Goal: Task Accomplishment & Management: Use online tool/utility

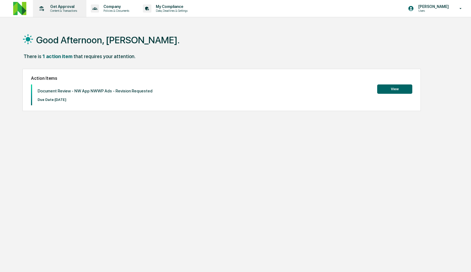
click at [75, 8] on p "Get Approval" at bounding box center [63, 6] width 34 height 4
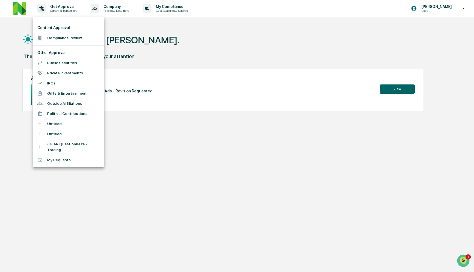
click at [78, 38] on li "Compliance Review" at bounding box center [68, 38] width 71 height 10
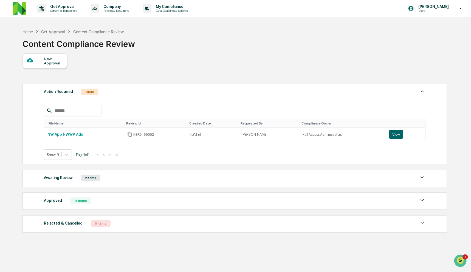
click at [87, 179] on div "2 Items" at bounding box center [90, 178] width 19 height 7
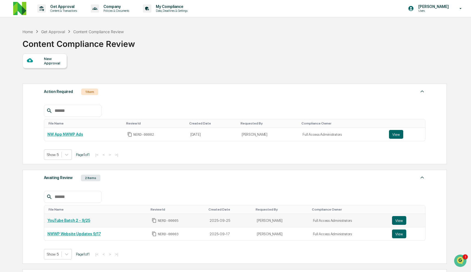
scroll to position [49, 0]
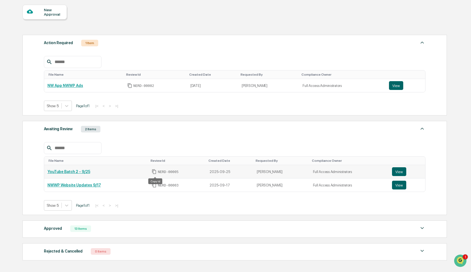
click at [155, 172] on icon "Copy Id" at bounding box center [154, 171] width 5 height 5
click at [397, 172] on button "View" at bounding box center [399, 171] width 14 height 9
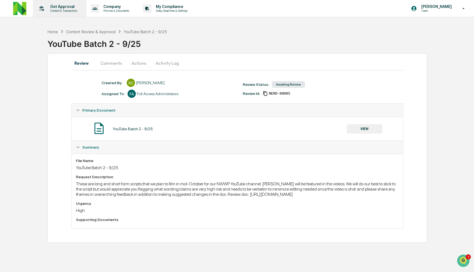
click at [63, 5] on p "Get Approval" at bounding box center [63, 6] width 34 height 4
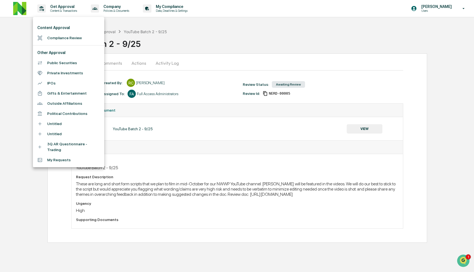
click at [73, 39] on li "Compliance Review" at bounding box center [68, 38] width 71 height 10
